Goal: Task Accomplishment & Management: Use online tool/utility

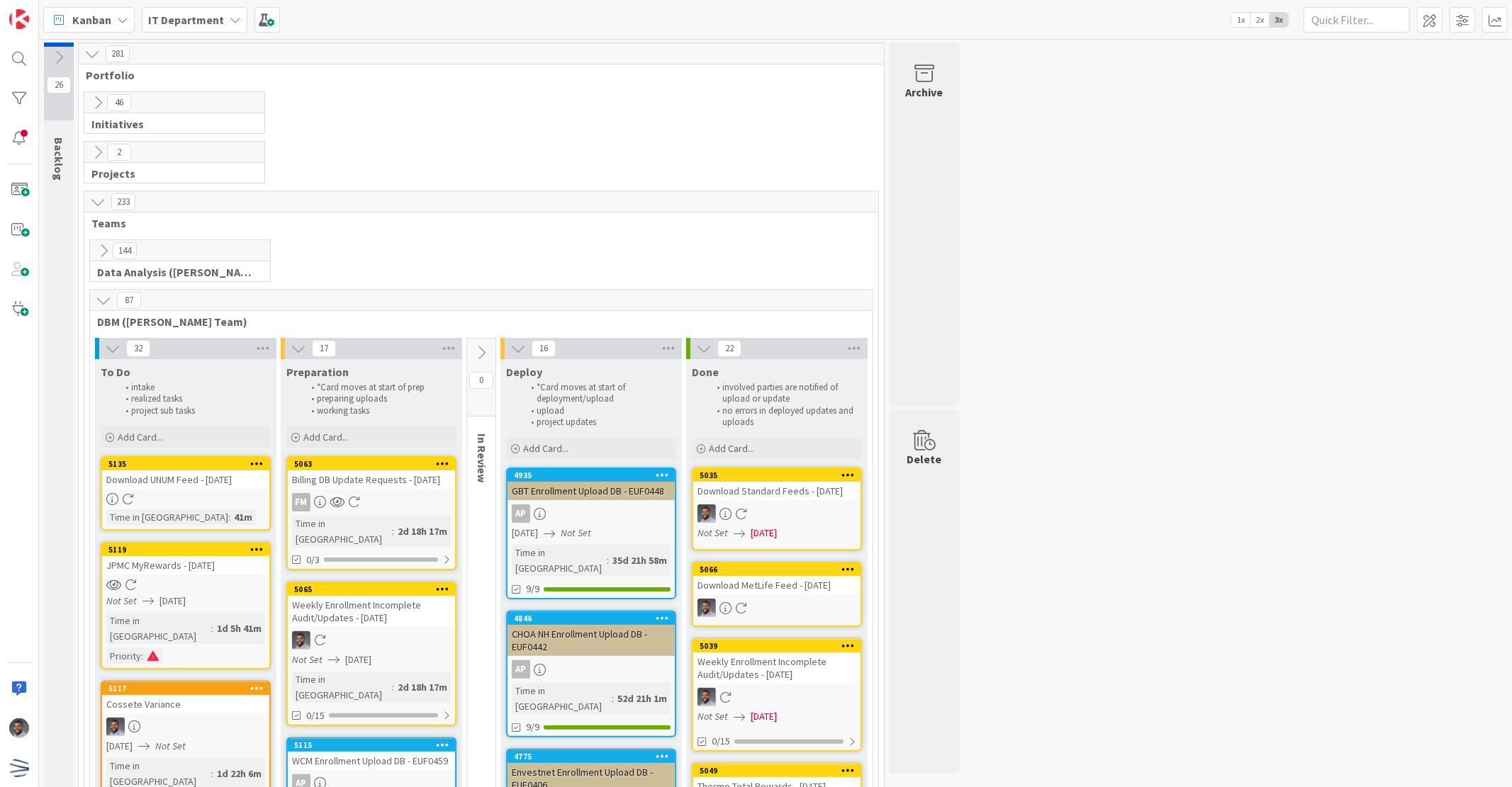
click at [149, 493] on div at bounding box center [185, 499] width 167 height 12
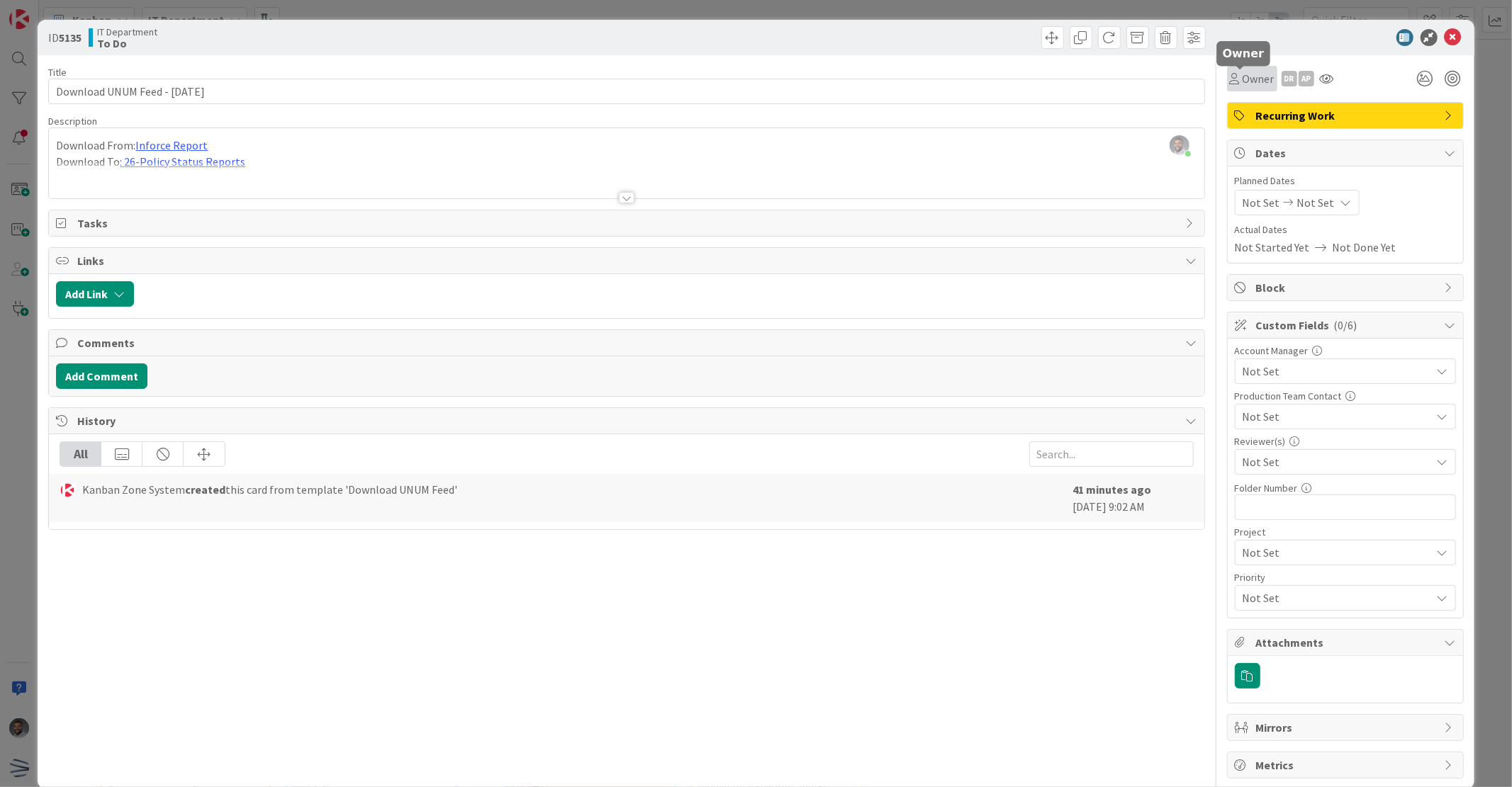
click at [1245, 74] on span "Owner" at bounding box center [1258, 78] width 32 height 17
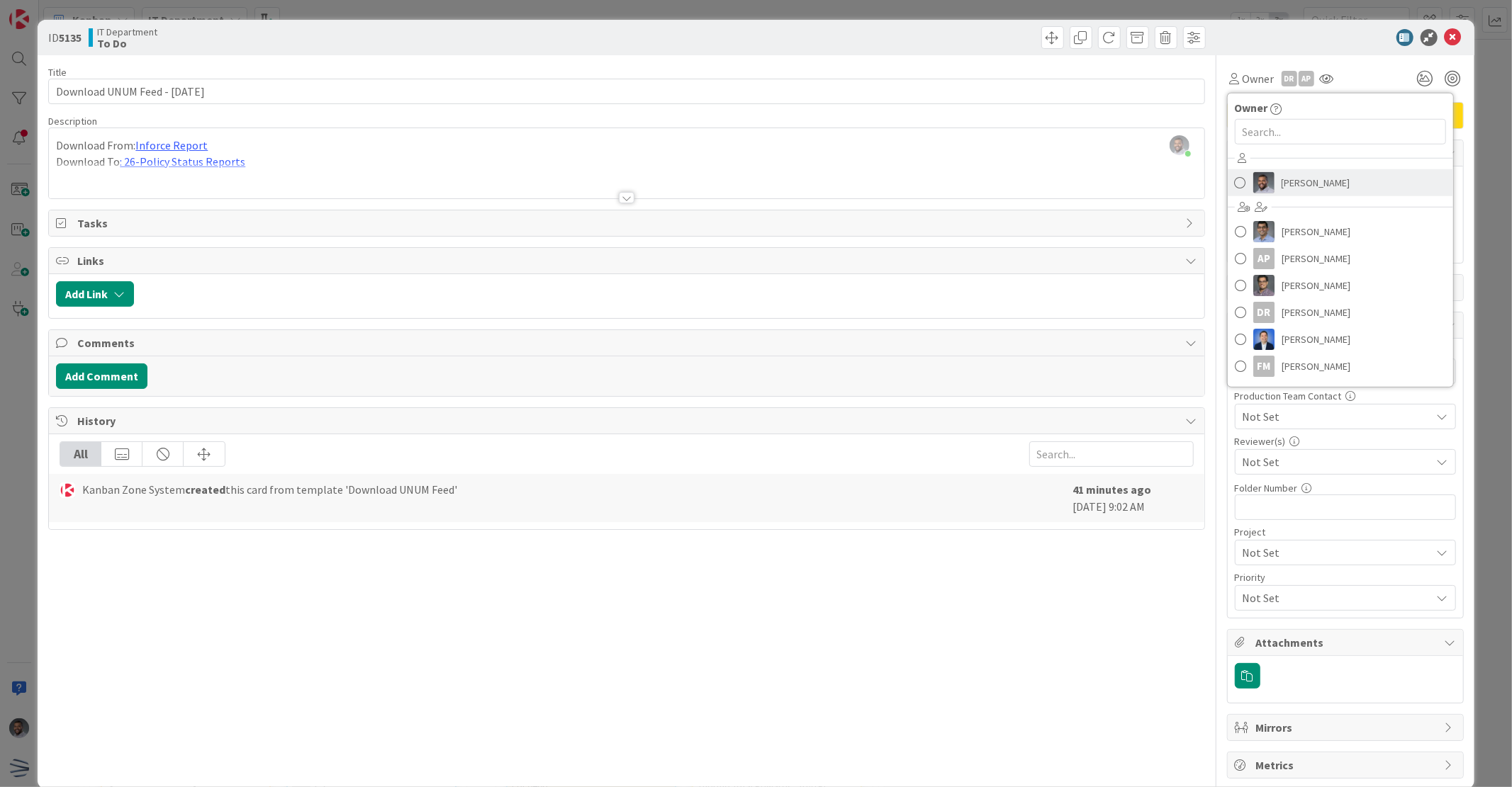
click at [1281, 192] on span "[PERSON_NAME]" at bounding box center [1315, 183] width 69 height 22
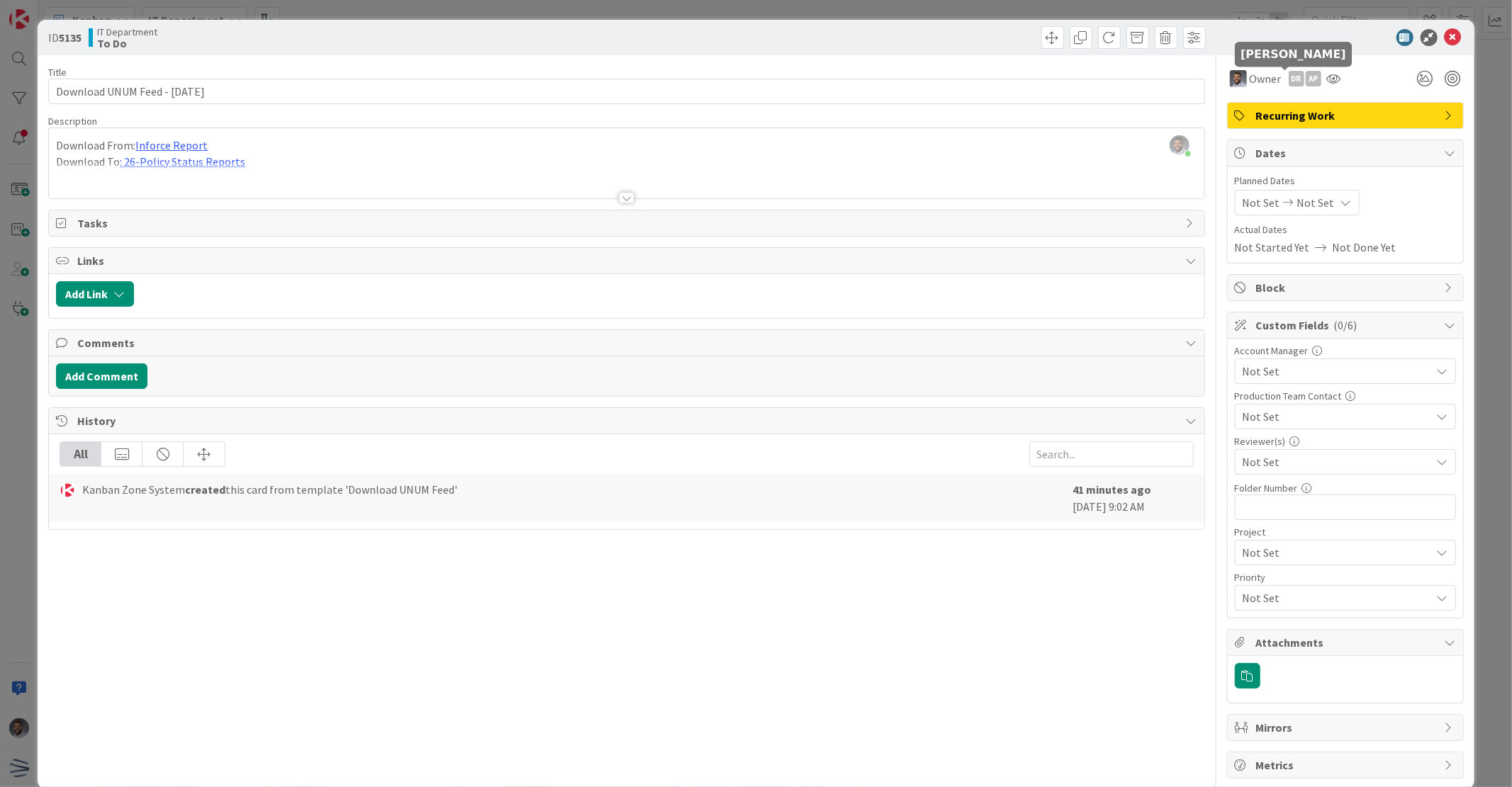
click at [1289, 71] on div "DR" at bounding box center [1297, 79] width 16 height 16
click at [1241, 108] on link "Remove" at bounding box center [1246, 105] width 112 height 23
click at [1290, 76] on div "AP" at bounding box center [1297, 79] width 16 height 16
click at [1252, 100] on link "Remove" at bounding box center [1246, 105] width 112 height 23
click at [1444, 37] on icon at bounding box center [1452, 37] width 17 height 17
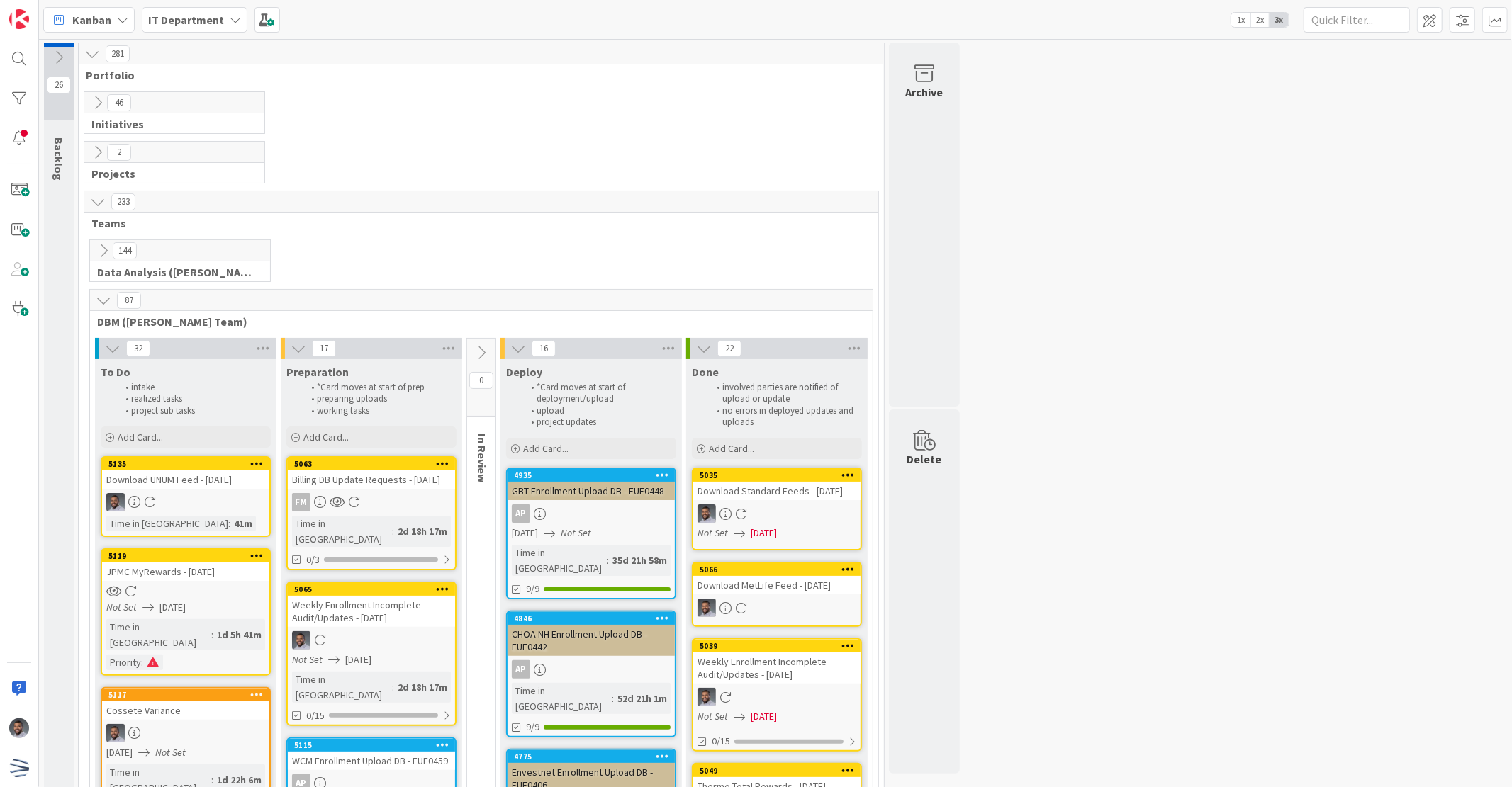
click at [227, 611] on div "Not Set [DATE]" at bounding box center [188, 607] width 163 height 15
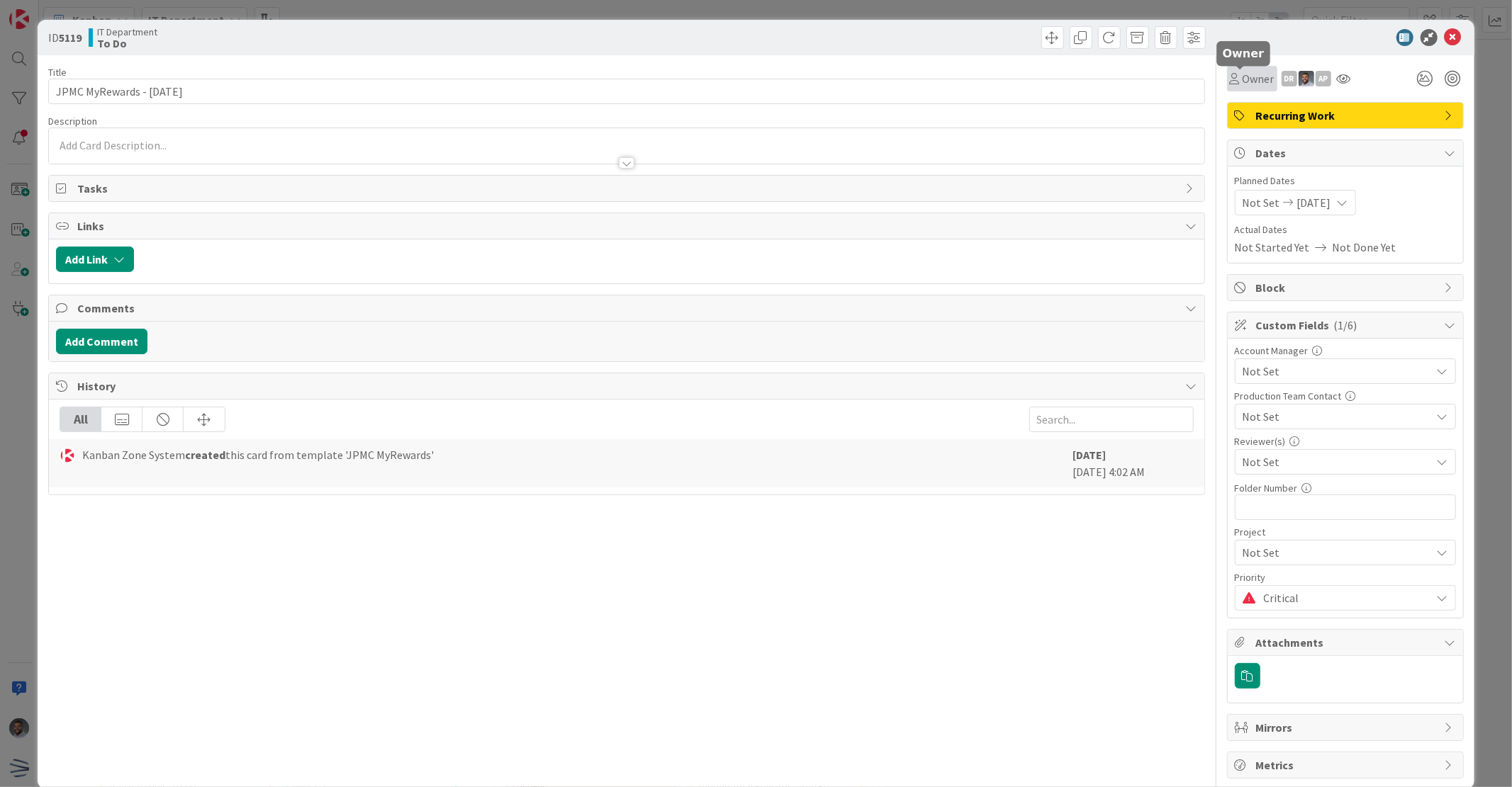
click at [1250, 83] on span "Owner" at bounding box center [1258, 78] width 32 height 17
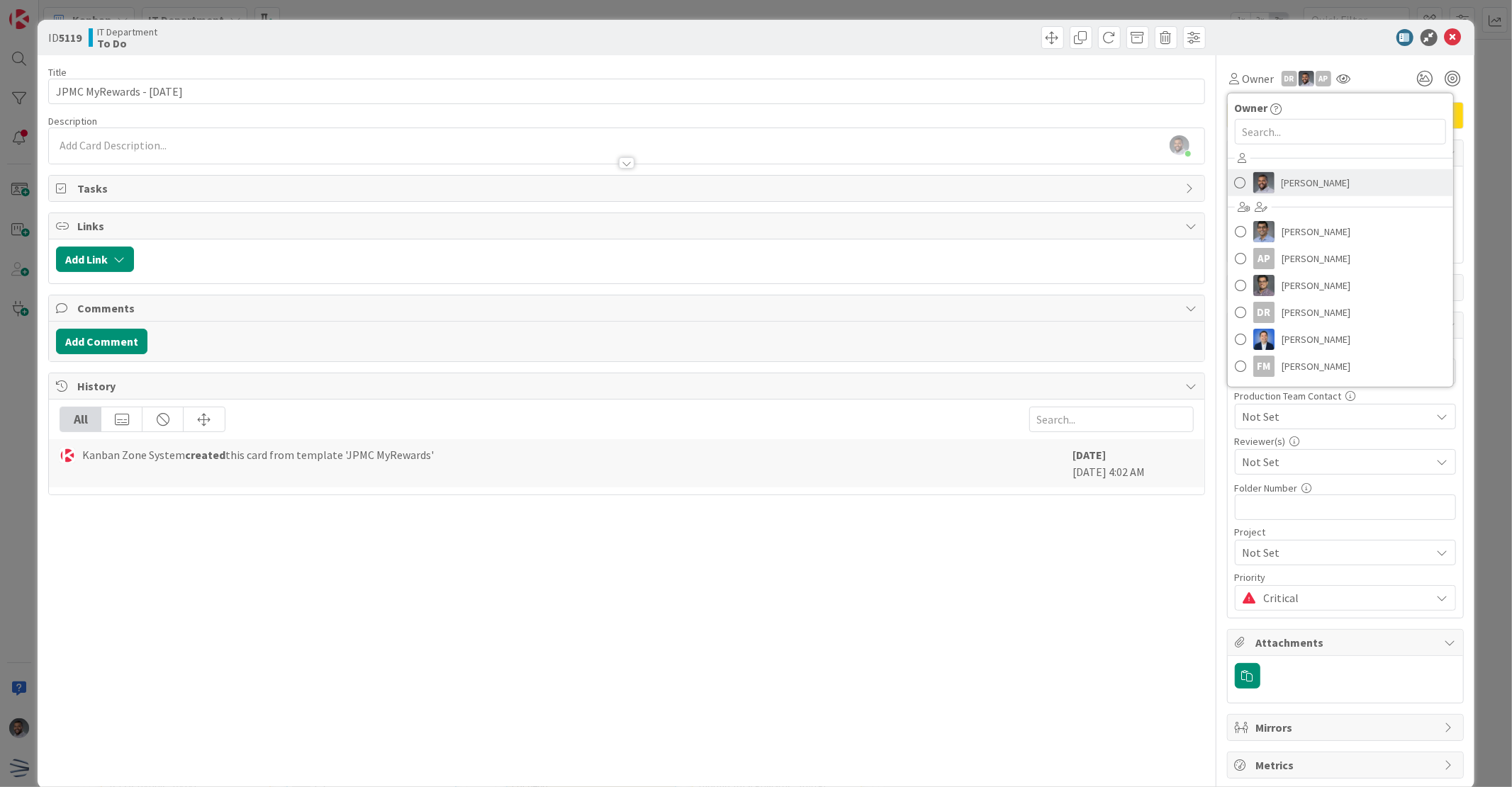
click at [1258, 175] on img at bounding box center [1264, 183] width 22 height 22
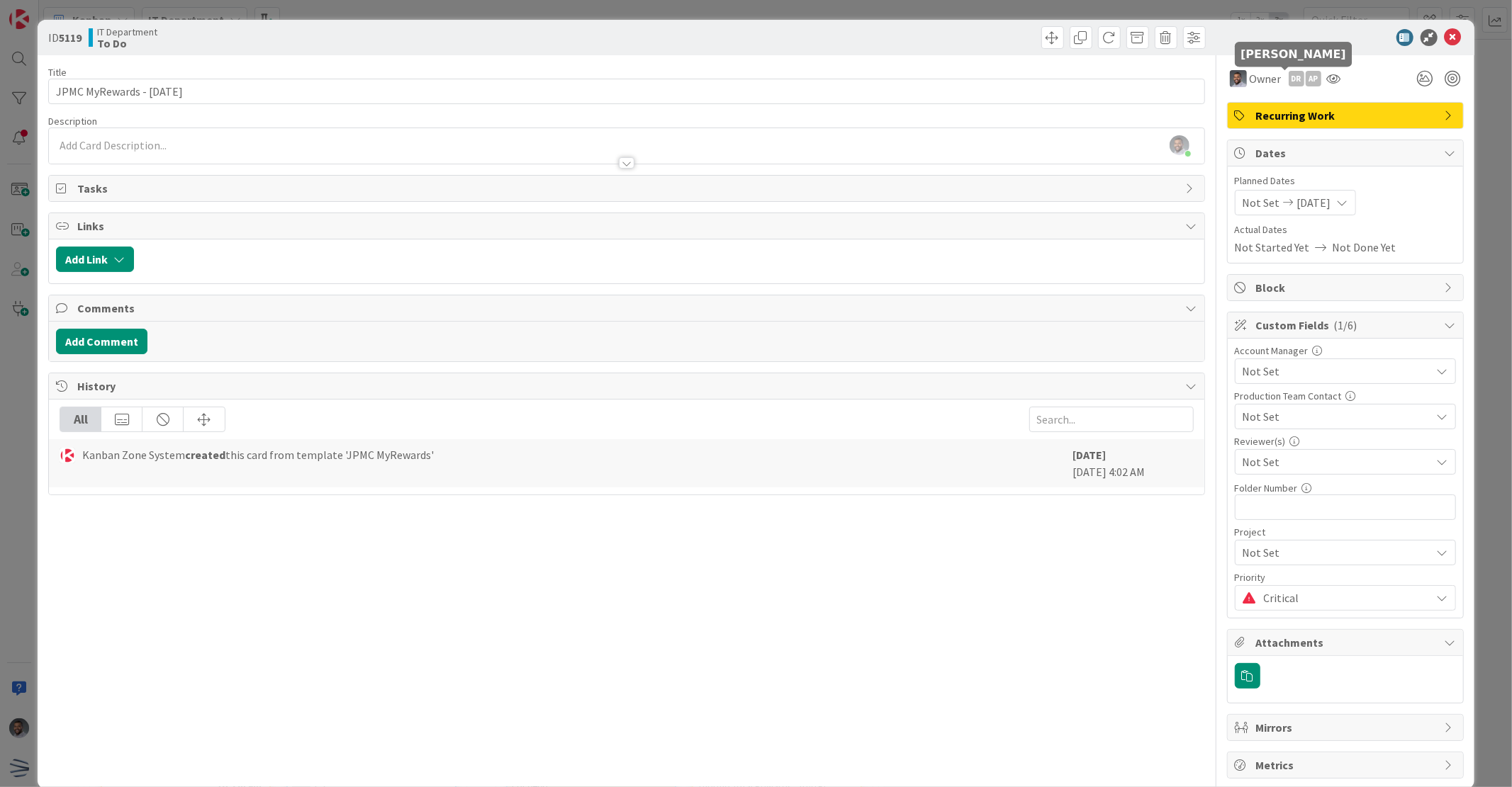
click at [1289, 80] on div "DR" at bounding box center [1297, 79] width 16 height 16
click at [1256, 110] on link "Remove" at bounding box center [1246, 105] width 112 height 23
click at [1289, 76] on div "AP" at bounding box center [1297, 79] width 16 height 16
click at [1255, 115] on link "Remove" at bounding box center [1246, 105] width 112 height 23
click at [1439, 44] on body "Kanban IT Department 1x 2x 3x 26 Backlog Enrollment is scheduled tentatively Pr…" at bounding box center [756, 393] width 1512 height 787
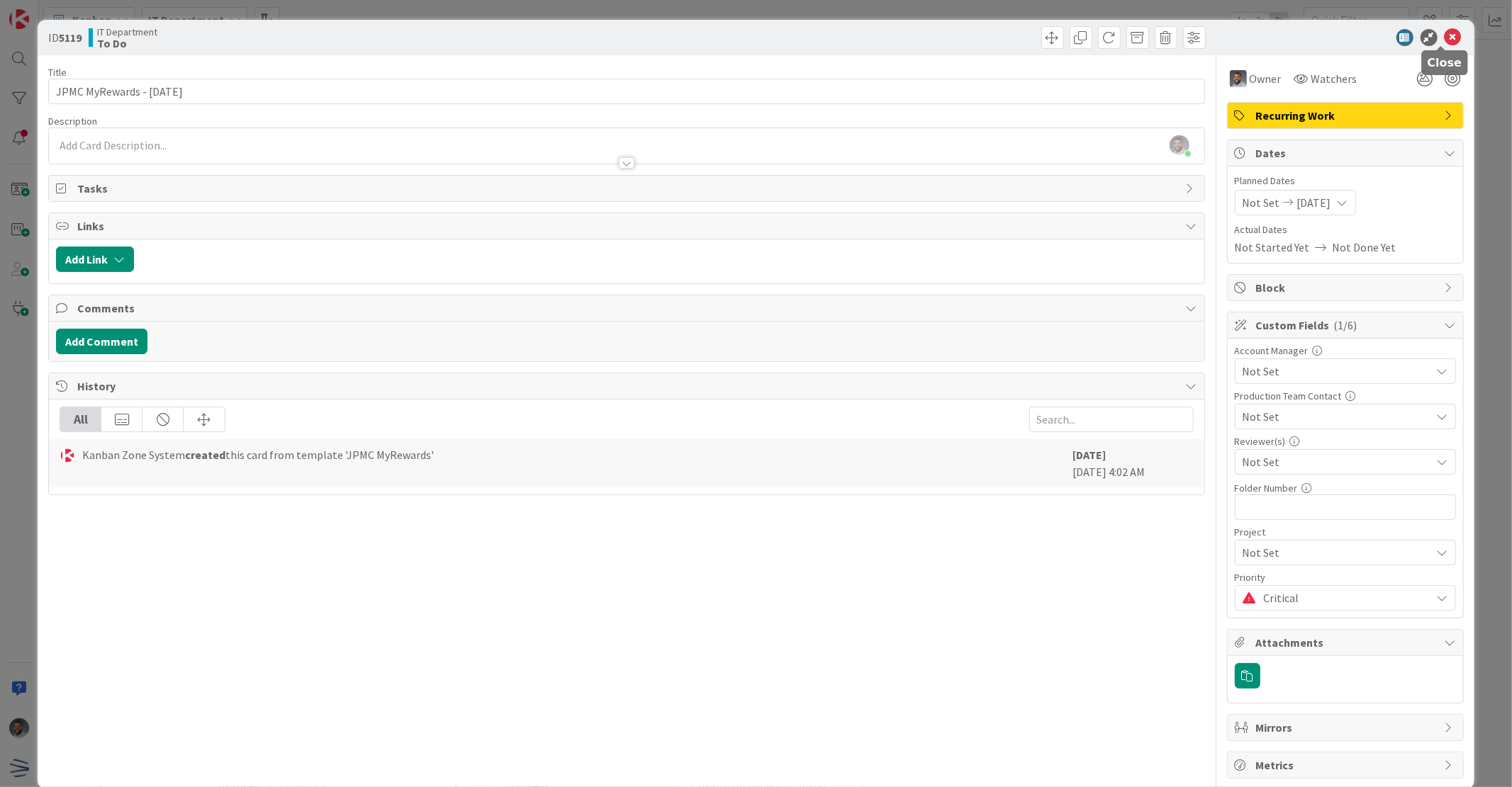
click at [1447, 38] on icon at bounding box center [1452, 37] width 17 height 17
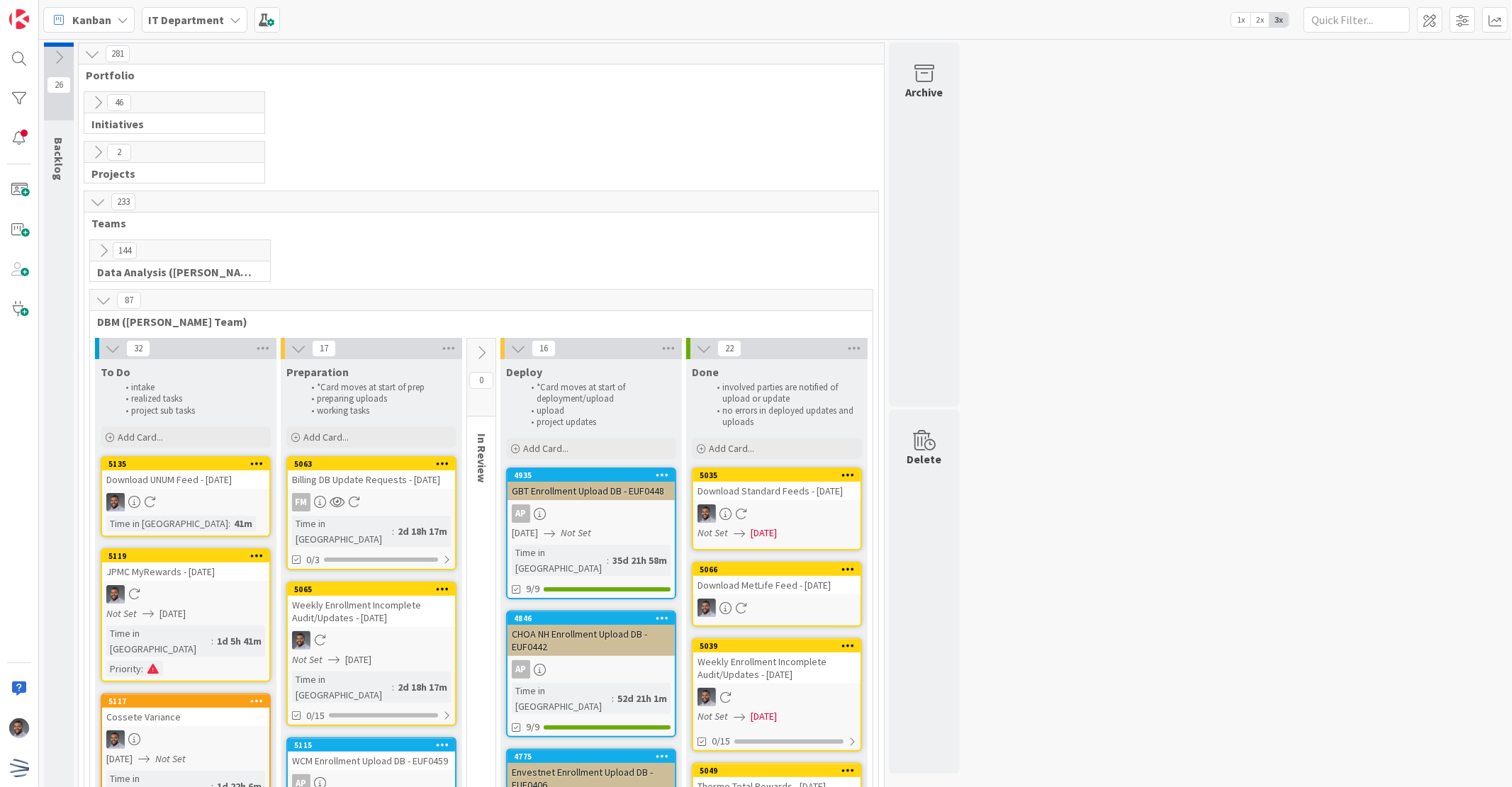
scroll to position [104, 0]
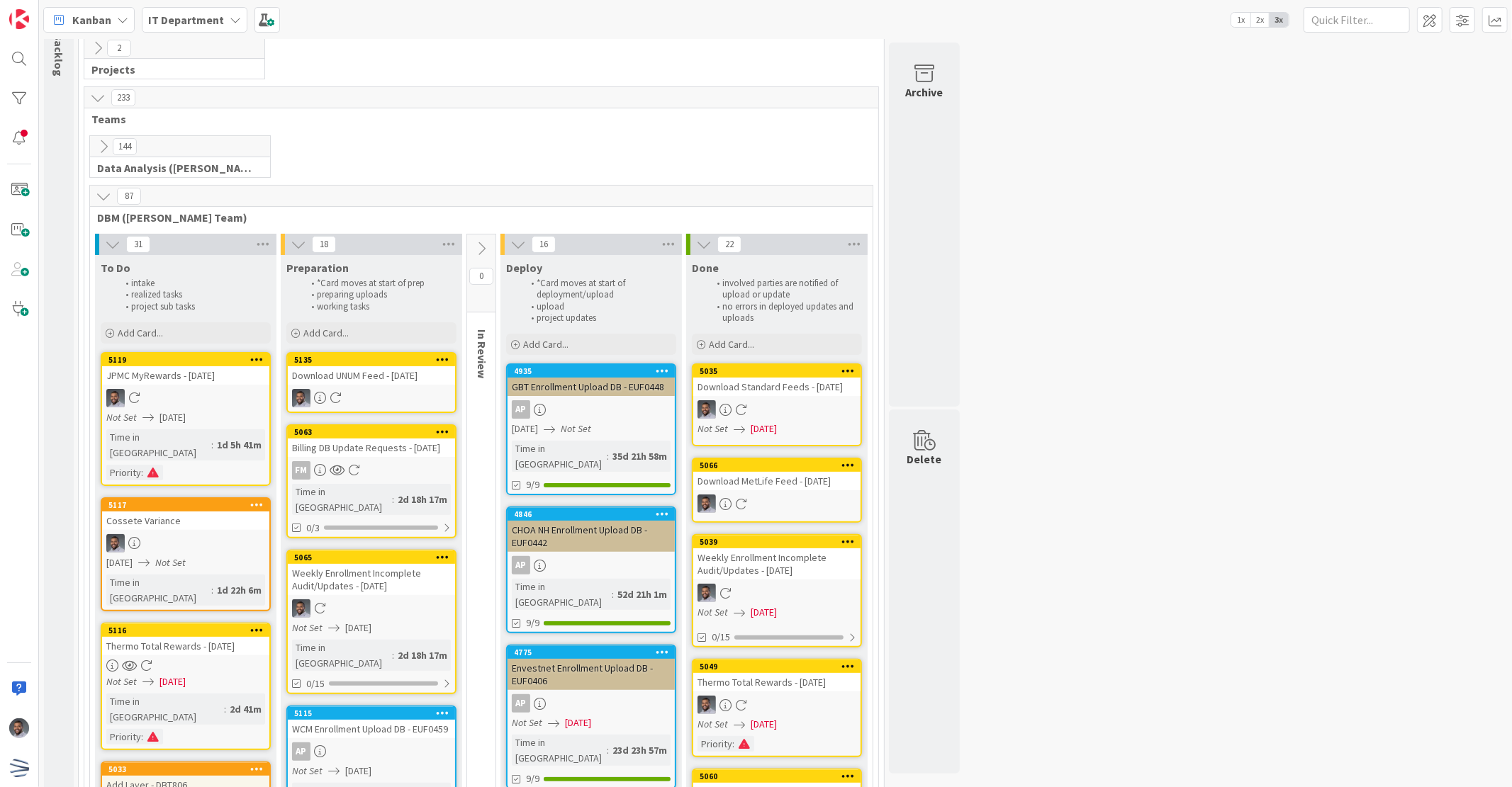
click at [180, 660] on div at bounding box center [185, 666] width 167 height 12
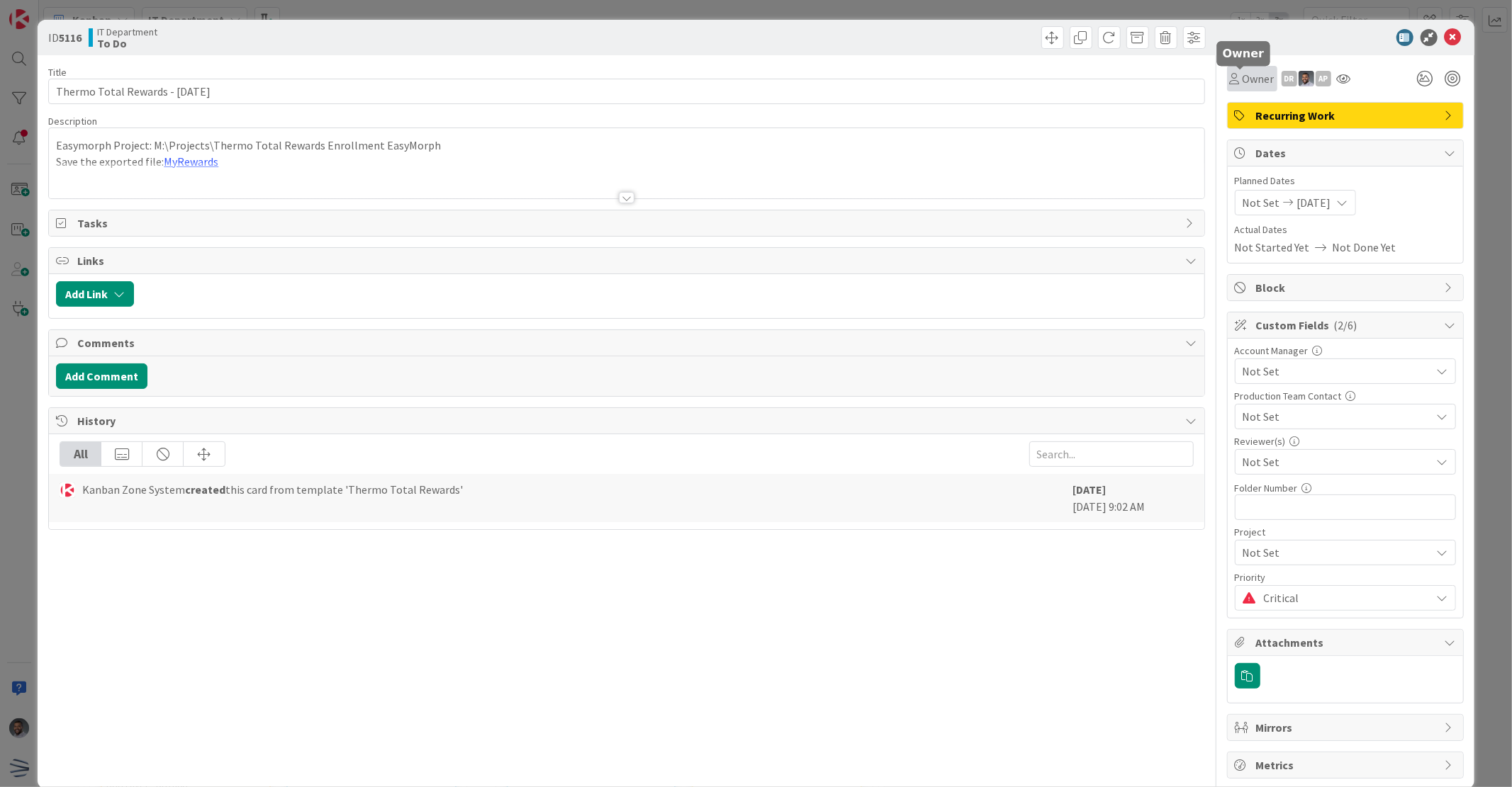
click at [1242, 79] on span "Owner" at bounding box center [1258, 78] width 32 height 17
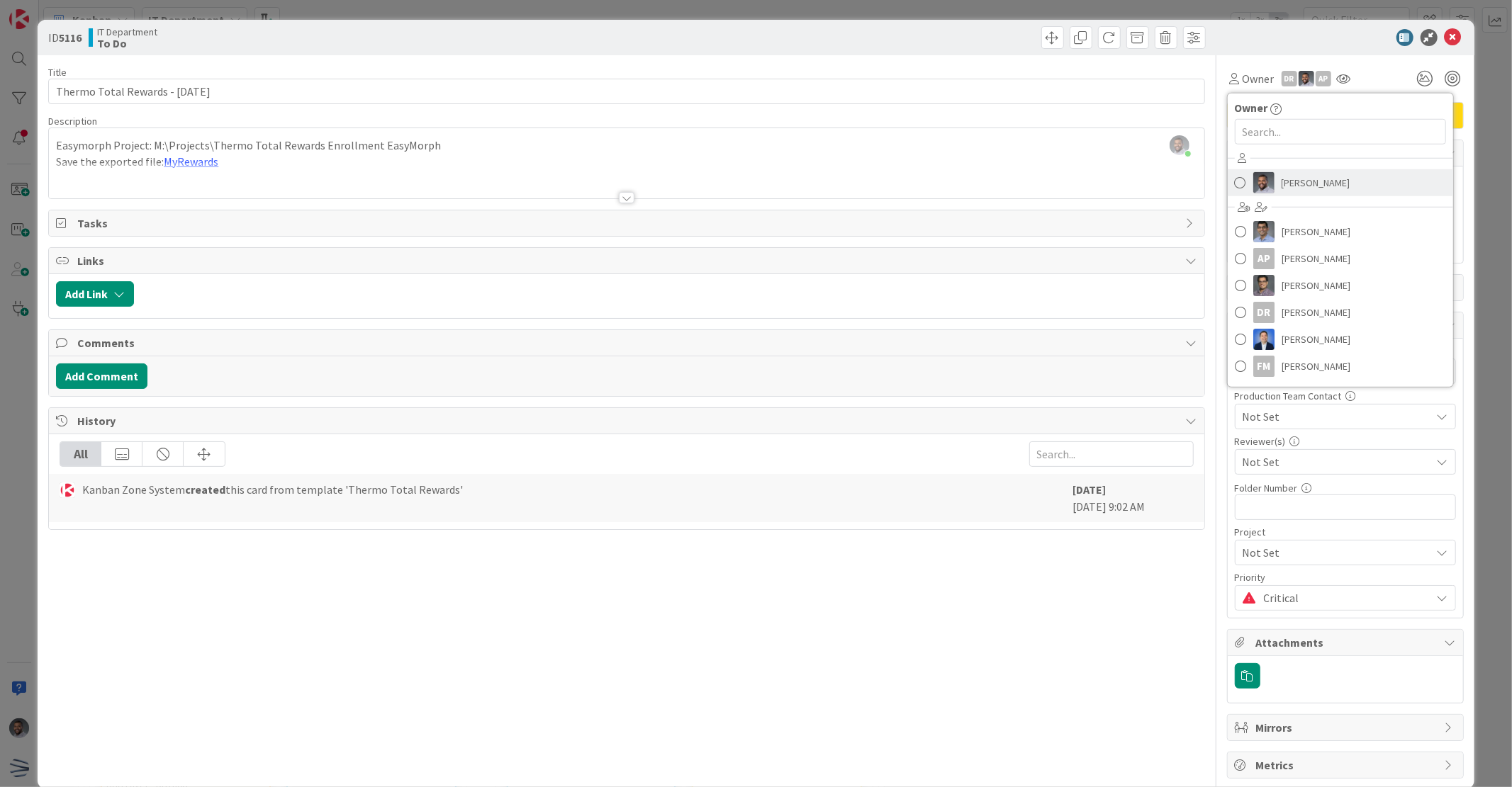
click at [1266, 174] on link "[PERSON_NAME]" at bounding box center [1340, 183] width 225 height 27
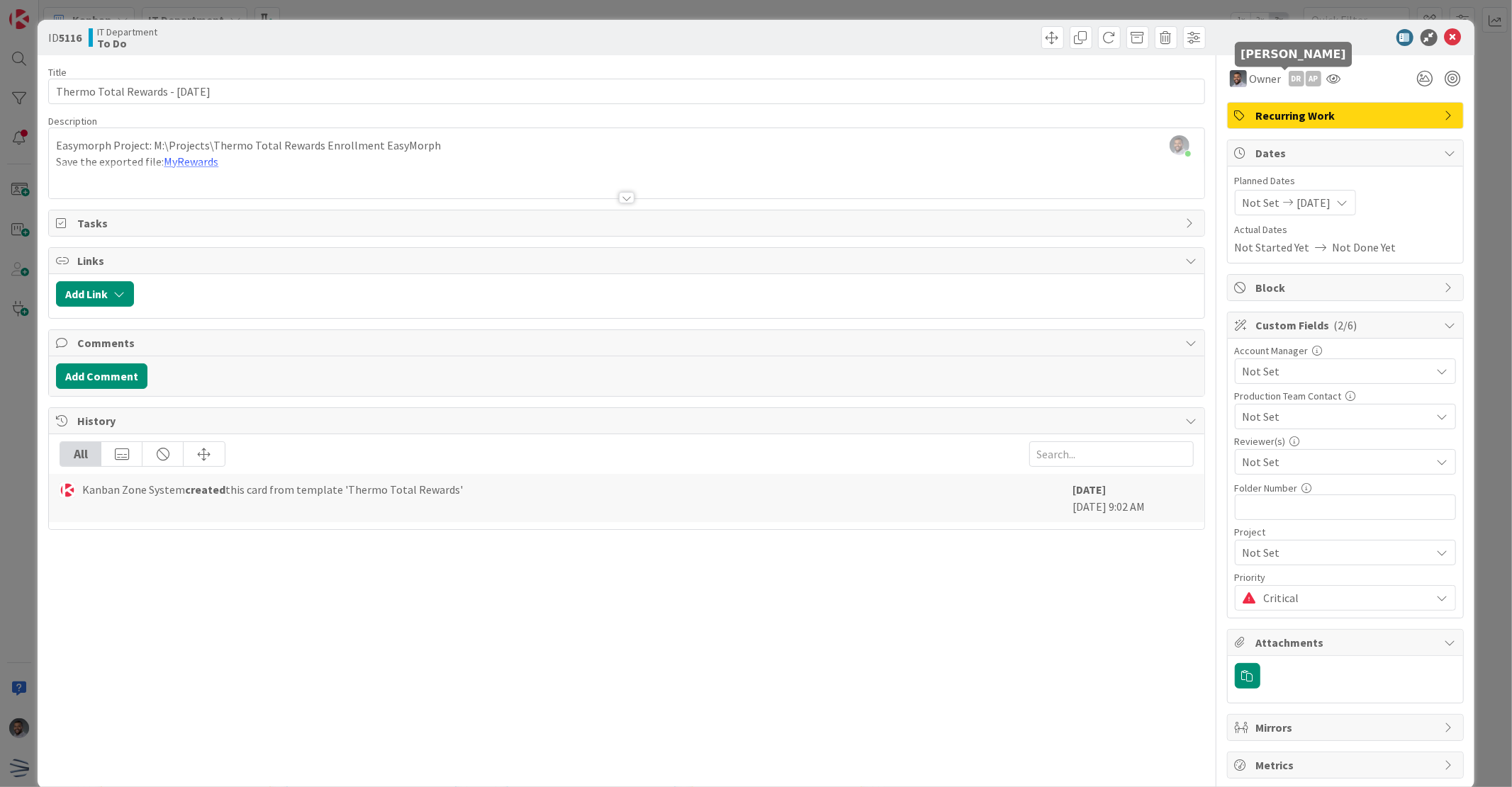
click at [1289, 76] on div "DR" at bounding box center [1297, 79] width 16 height 16
click at [1256, 109] on link "Remove" at bounding box center [1246, 105] width 112 height 23
click at [1289, 76] on div "AP" at bounding box center [1297, 79] width 16 height 16
click at [1253, 110] on link "Remove" at bounding box center [1246, 105] width 112 height 23
click at [1444, 39] on icon at bounding box center [1452, 37] width 17 height 17
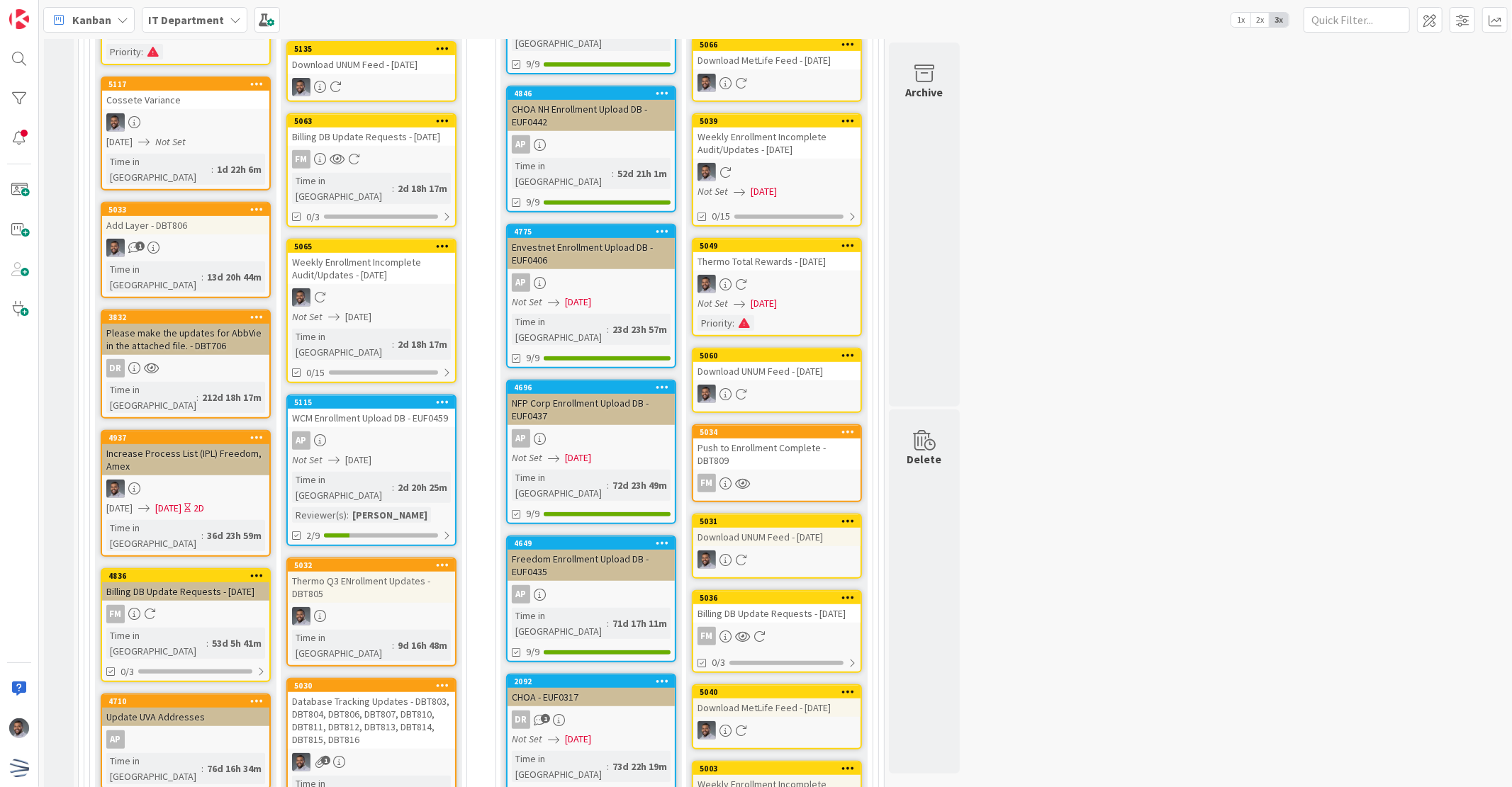
scroll to position [629, 0]
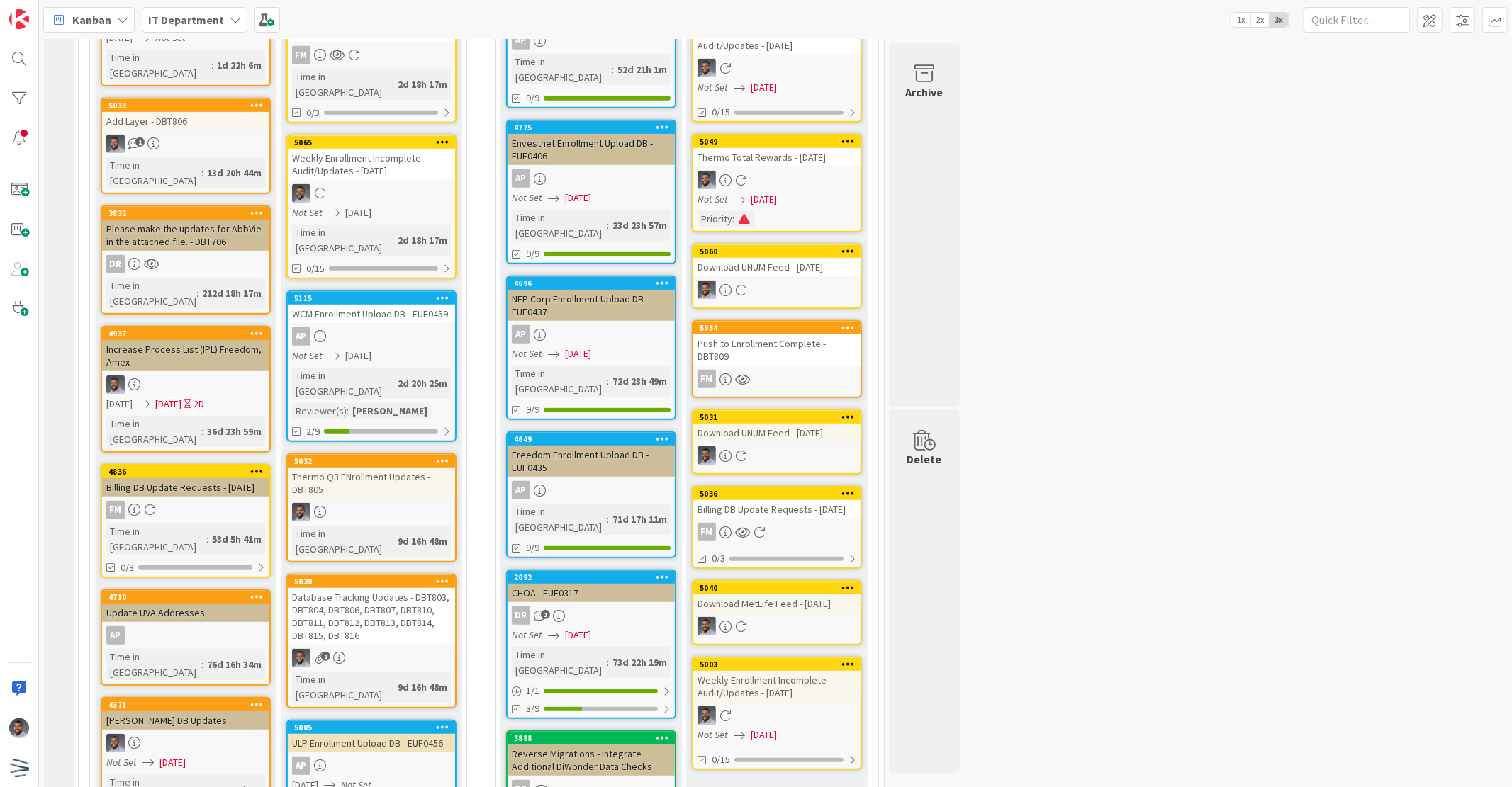
click at [357, 589] on div "Database Tracking Updates - DBT803, DBT804, DBT806, DBT807, DBT810, DBT811, DBT…" at bounding box center [370, 616] width 167 height 56
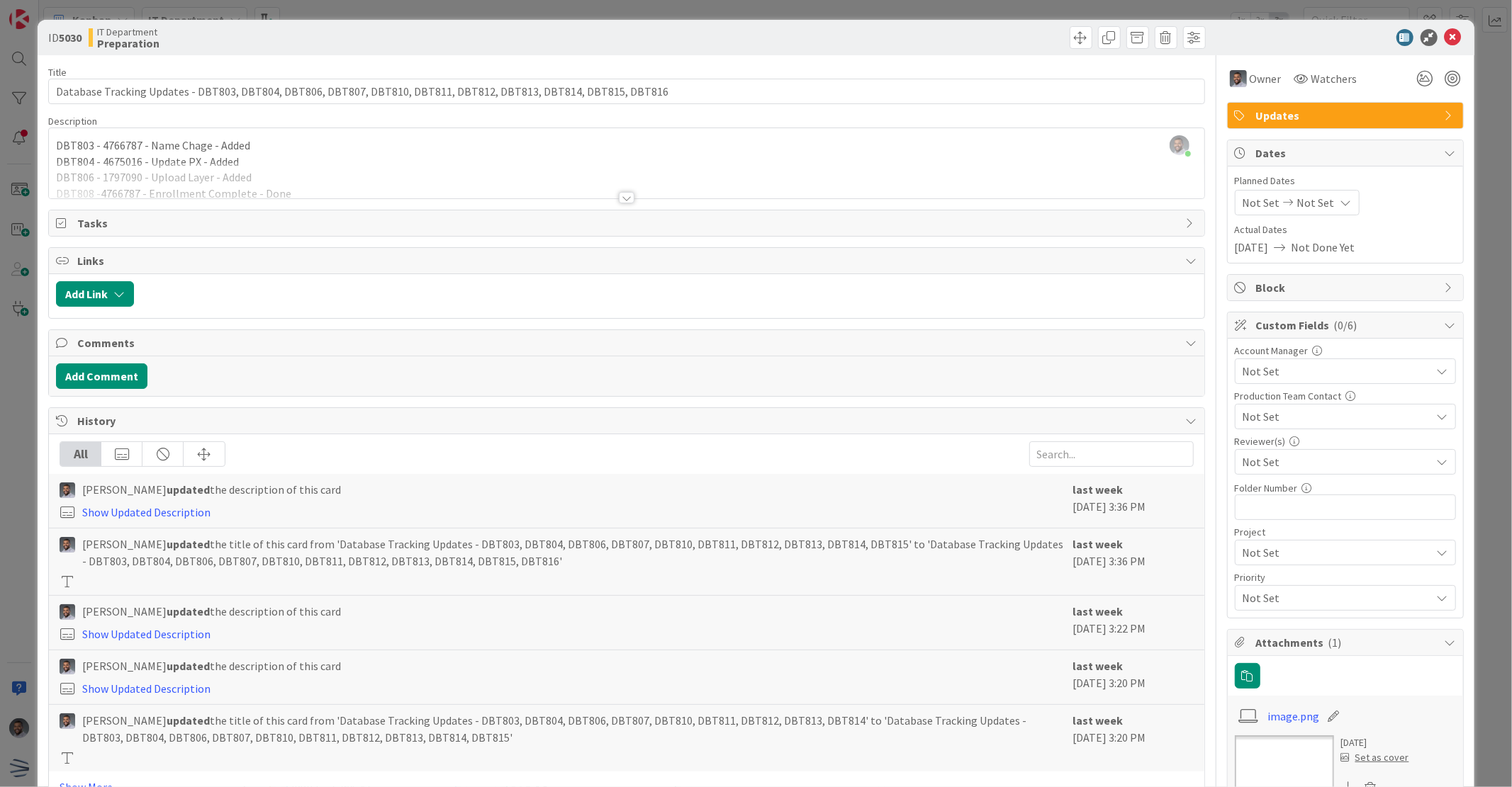
click at [618, 200] on div at bounding box center [626, 197] width 16 height 11
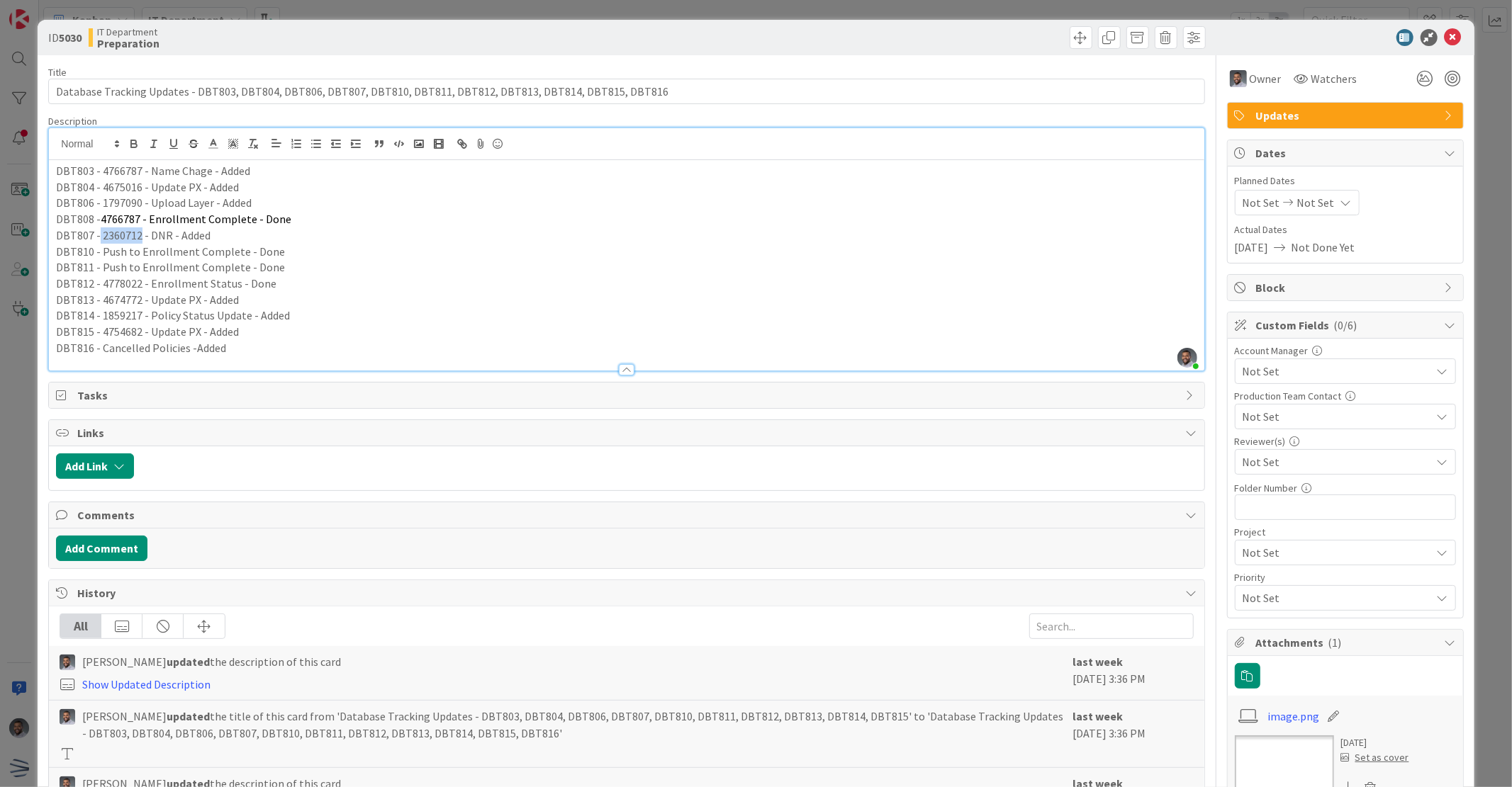
drag, startPoint x: 139, startPoint y: 236, endPoint x: 99, endPoint y: 235, distance: 40.0
click at [99, 235] on p "DBT807 - 2360712 - DNR - Added" at bounding box center [626, 235] width 1141 height 17
copy p "2360712"
